Goal: Navigation & Orientation: Go to known website

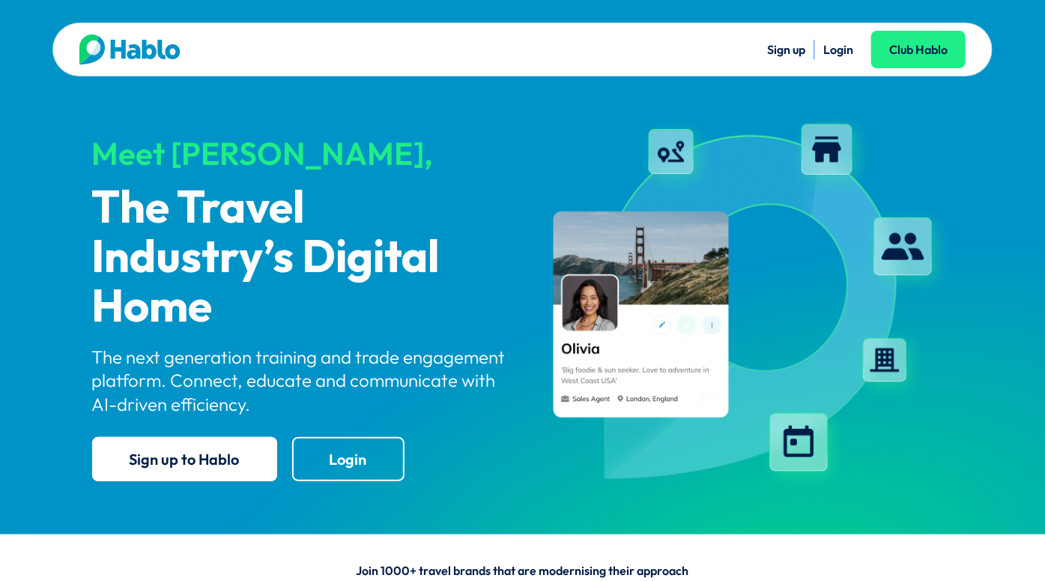
click at [833, 54] on link "Login" at bounding box center [839, 49] width 30 height 15
click at [833, 49] on link "Login" at bounding box center [839, 49] width 30 height 15
click at [830, 46] on link "Login" at bounding box center [839, 49] width 30 height 15
